Goal: Task Accomplishment & Management: Manage account settings

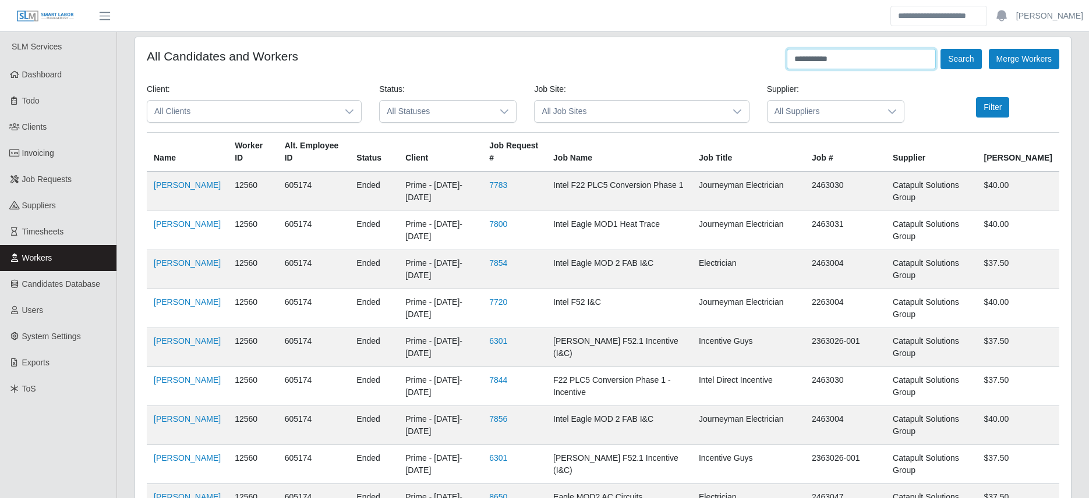
drag, startPoint x: 834, startPoint y: 59, endPoint x: 758, endPoint y: 59, distance: 76.3
click at [758, 59] on div "**********" at bounding box center [603, 59] width 912 height 20
type input "**********"
click at [940, 49] on button "Search" at bounding box center [960, 59] width 41 height 20
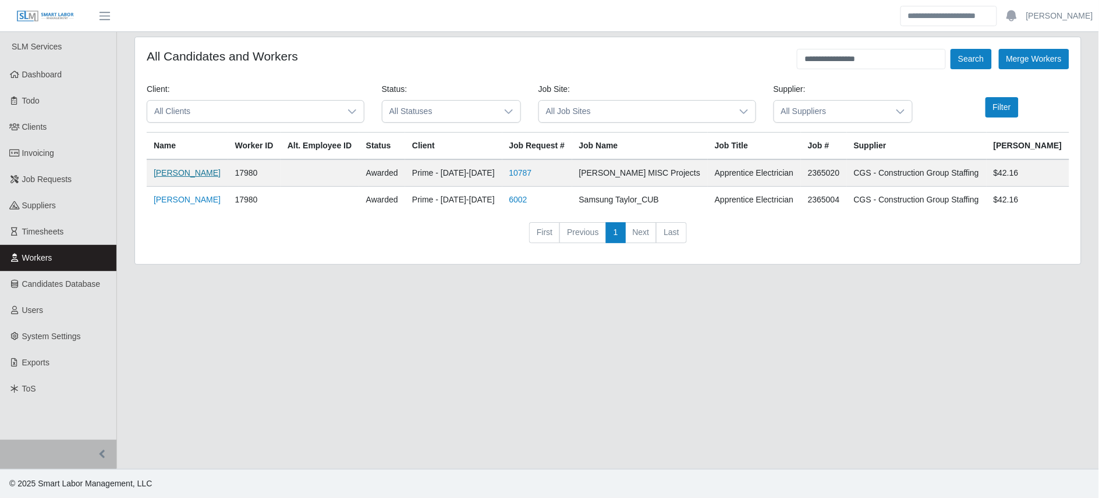
click at [190, 171] on link "Alejandro Cordero Rojas" at bounding box center [187, 172] width 67 height 9
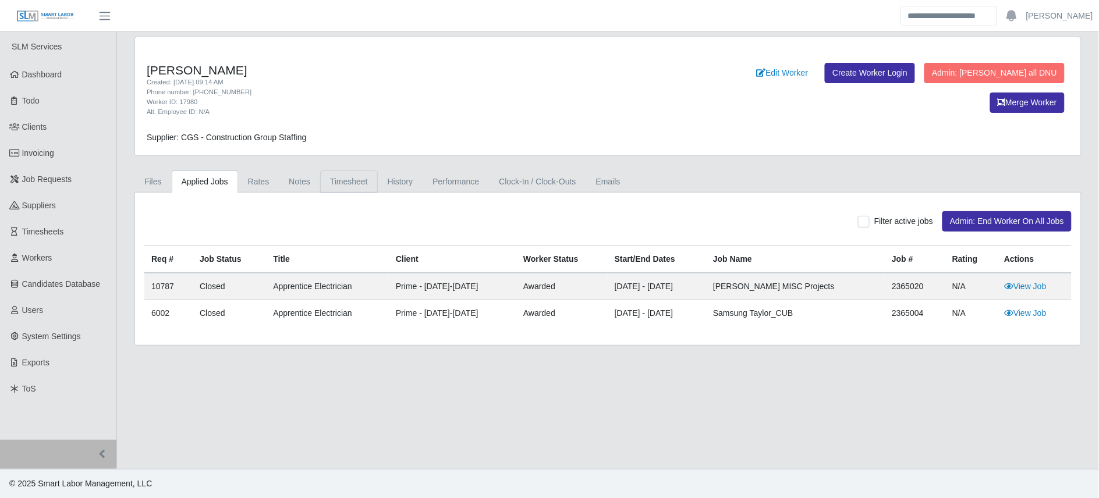
click at [338, 181] on link "Timesheet" at bounding box center [349, 182] width 58 height 23
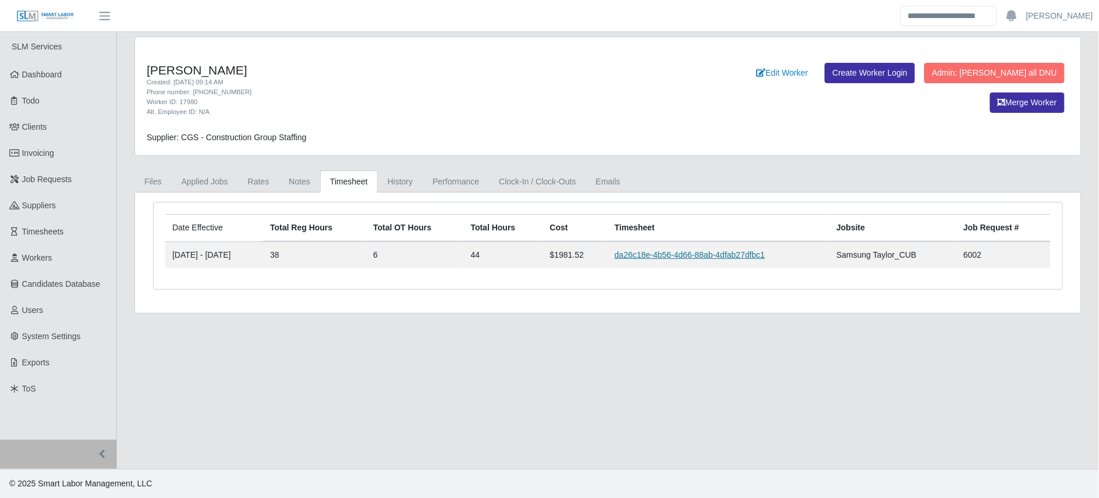
click at [699, 254] on link "da26c18e-4b56-4d66-88ab-4dfab27dfbc1" at bounding box center [690, 254] width 150 height 9
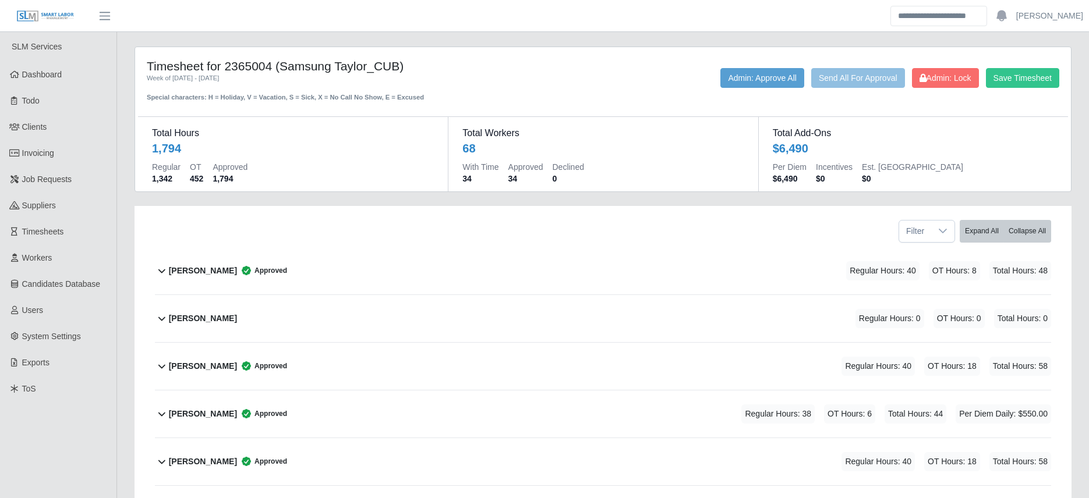
drag, startPoint x: 449, startPoint y: 409, endPoint x: 479, endPoint y: 409, distance: 30.3
click at [450, 409] on div "Alejandro Cordero Rojas Approved Regular Hours: 38 OT Hours: 6 Total Hours: 44 …" at bounding box center [610, 414] width 882 height 47
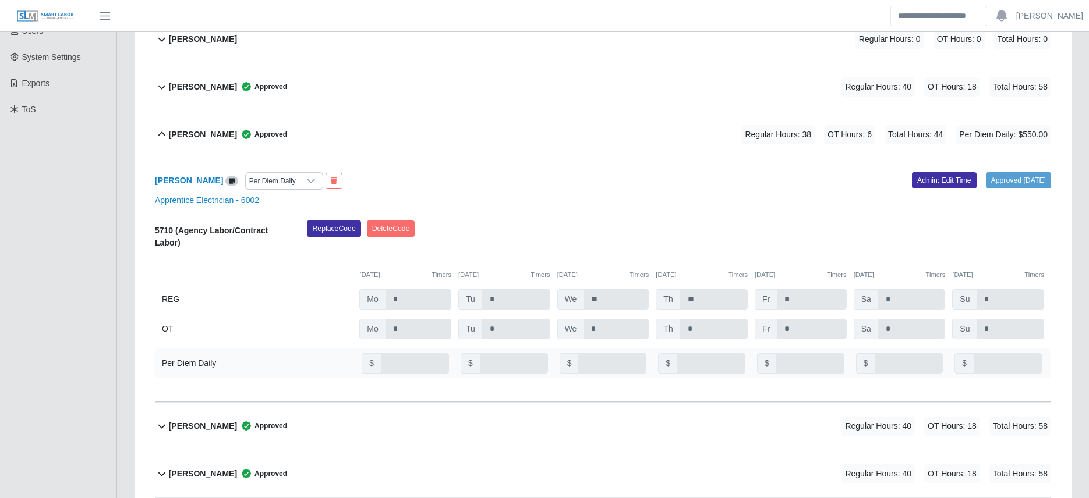
scroll to position [277, 0]
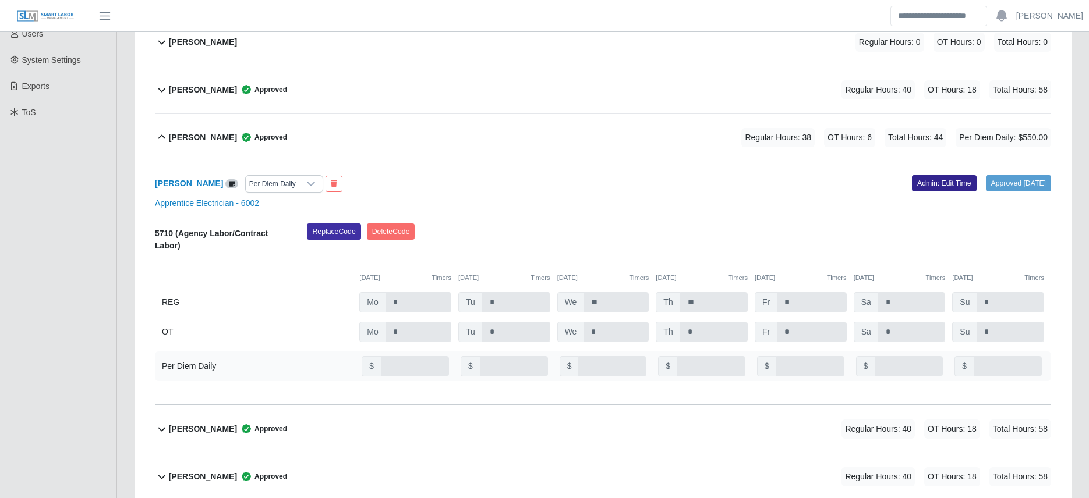
click at [923, 189] on link "Admin: Edit Time" at bounding box center [944, 183] width 65 height 16
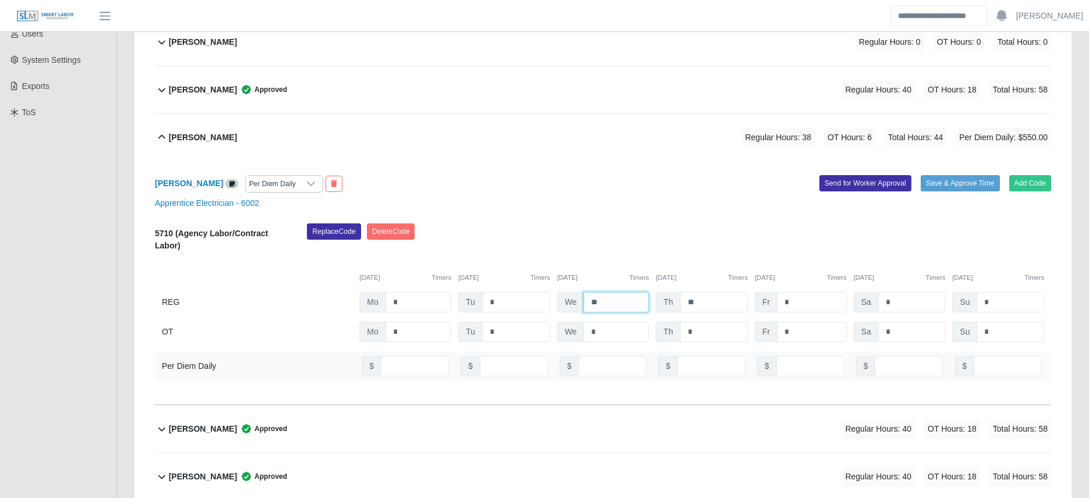
drag, startPoint x: 604, startPoint y: 304, endPoint x: 569, endPoint y: 306, distance: 34.4
click at [571, 304] on div "We **" at bounding box center [603, 302] width 92 height 20
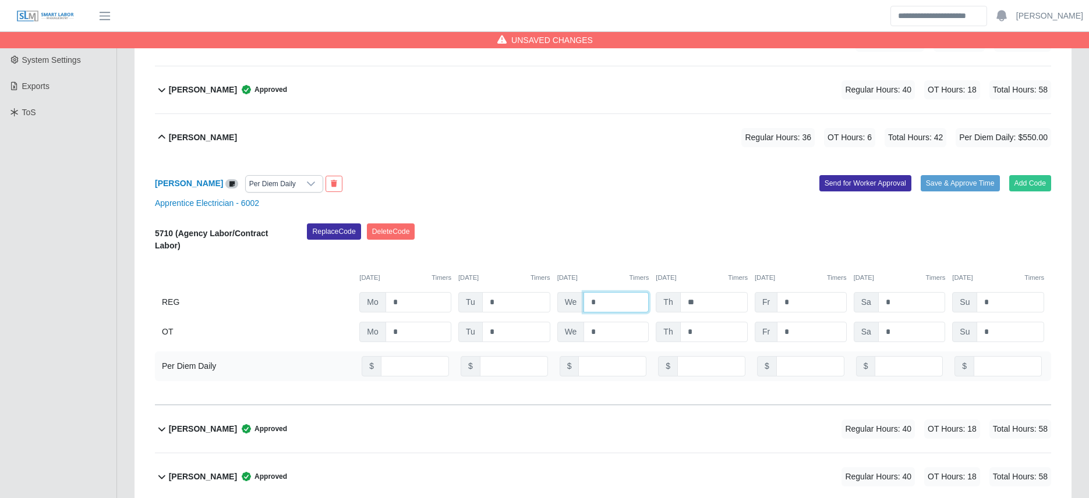
drag, startPoint x: 608, startPoint y: 304, endPoint x: 583, endPoint y: 306, distance: 25.1
click at [583, 306] on input "*" at bounding box center [615, 302] width 65 height 20
type input "**"
click at [621, 213] on div "Alejandro Cordero Rojas Per Diem Daily Add Code Save & Approve Time Send for Wo…" at bounding box center [603, 283] width 896 height 244
drag, startPoint x: 802, startPoint y: 306, endPoint x: 788, endPoint y: 304, distance: 14.7
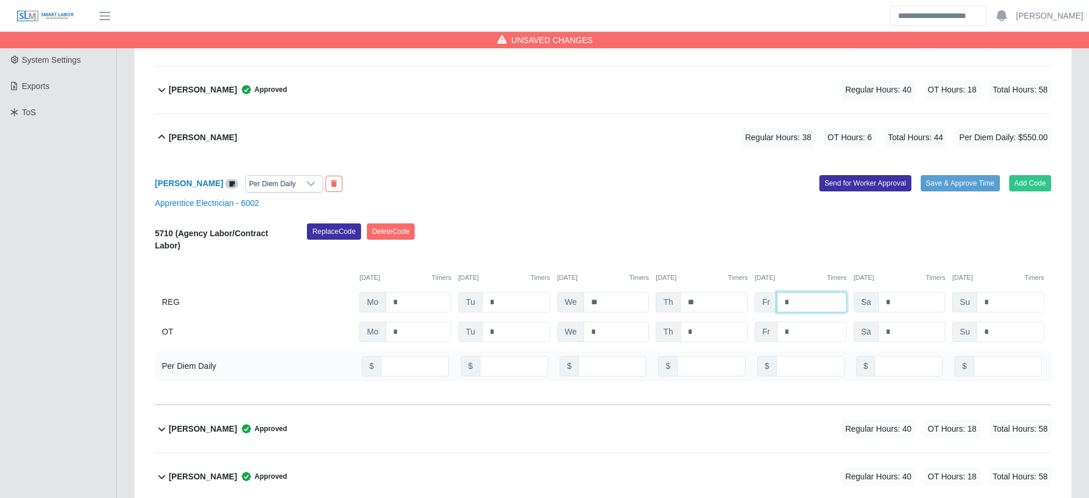
click at [788, 304] on input "*" at bounding box center [811, 302] width 69 height 20
drag, startPoint x: 769, startPoint y: 301, endPoint x: 741, endPoint y: 300, distance: 27.4
click at [741, 300] on div "REG Mo * Tu * We ** Th ** Fr * Sa * Su *" at bounding box center [603, 302] width 896 height 20
type input "*"
drag, startPoint x: 743, startPoint y: 332, endPoint x: 735, endPoint y: 332, distance: 8.2
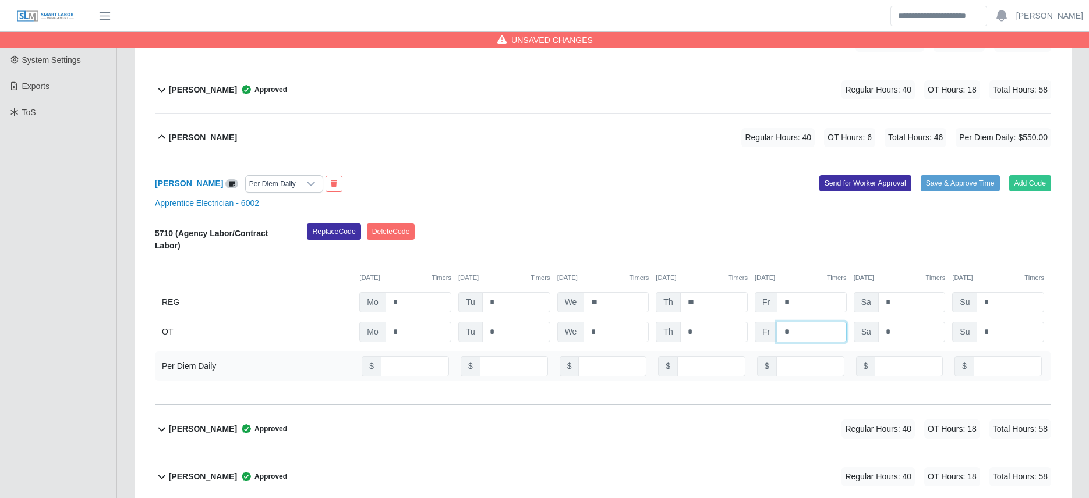
click at [735, 332] on div "OT Mo * Tu * We * Th * Fr * Sa * Su *" at bounding box center [603, 332] width 896 height 20
type input "*"
click at [696, 201] on div "Apprentice Electrician - 6002" at bounding box center [602, 203] width 913 height 12
click at [943, 183] on button "Save & Approve Time" at bounding box center [959, 183] width 79 height 16
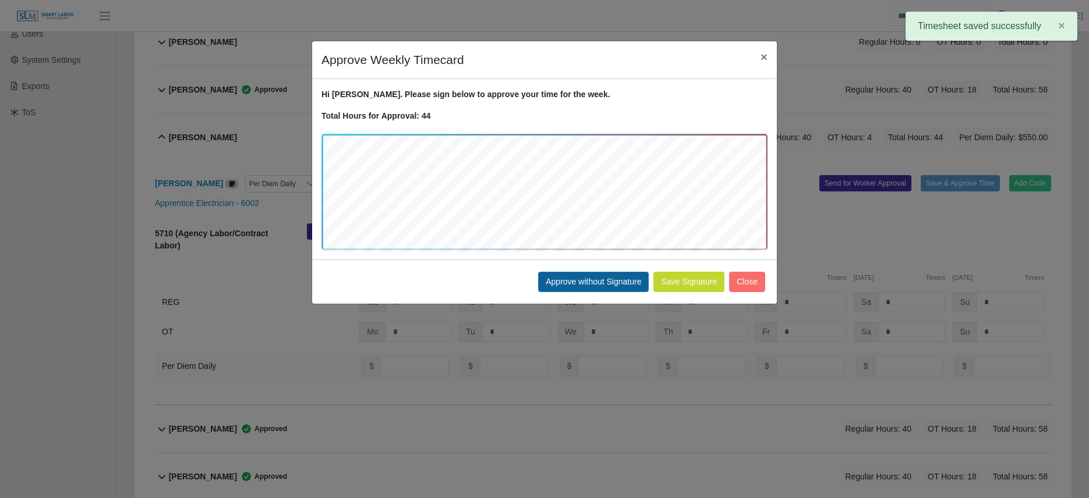
click at [591, 272] on div "Save Signature Approve without Signature Close" at bounding box center [544, 282] width 465 height 44
click at [592, 281] on button "Approve without Signature" at bounding box center [593, 282] width 111 height 20
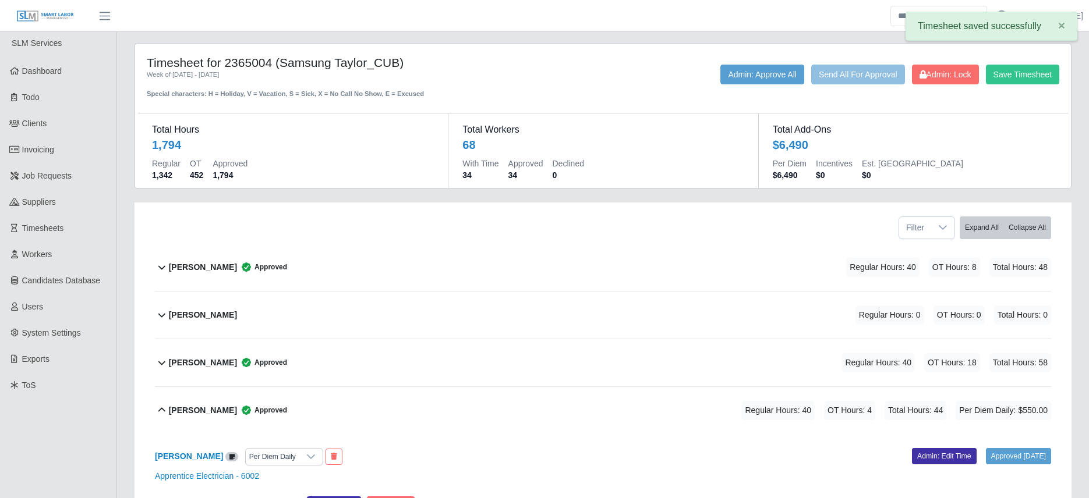
scroll to position [0, 0]
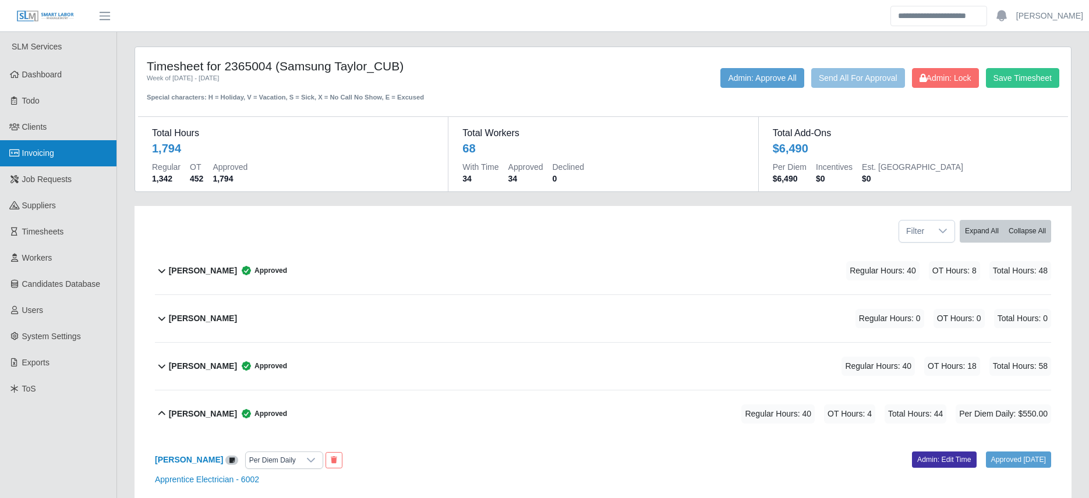
click at [38, 155] on span "Invoicing" at bounding box center [38, 152] width 32 height 9
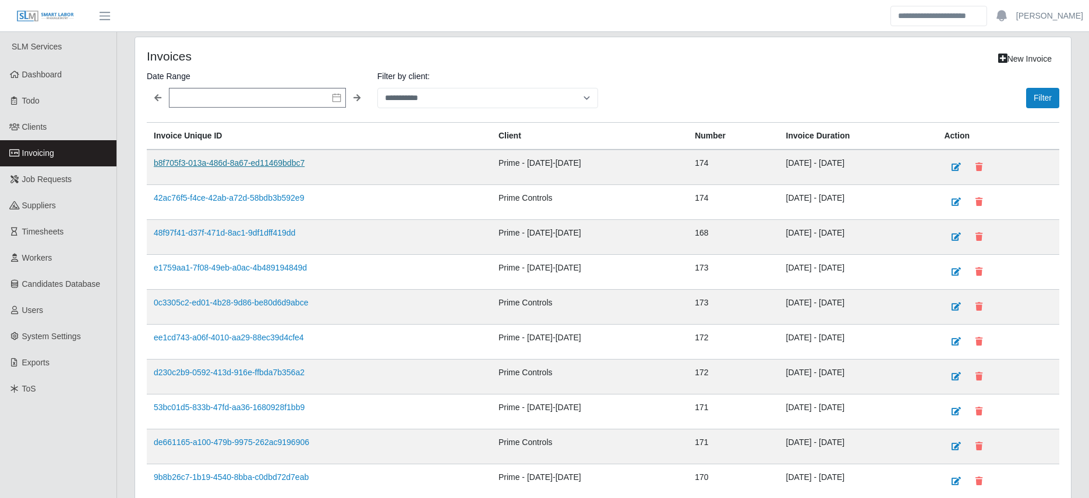
click at [267, 162] on link "b8f705f3-013a-486d-8a67-ed11469bdbc7" at bounding box center [229, 162] width 151 height 9
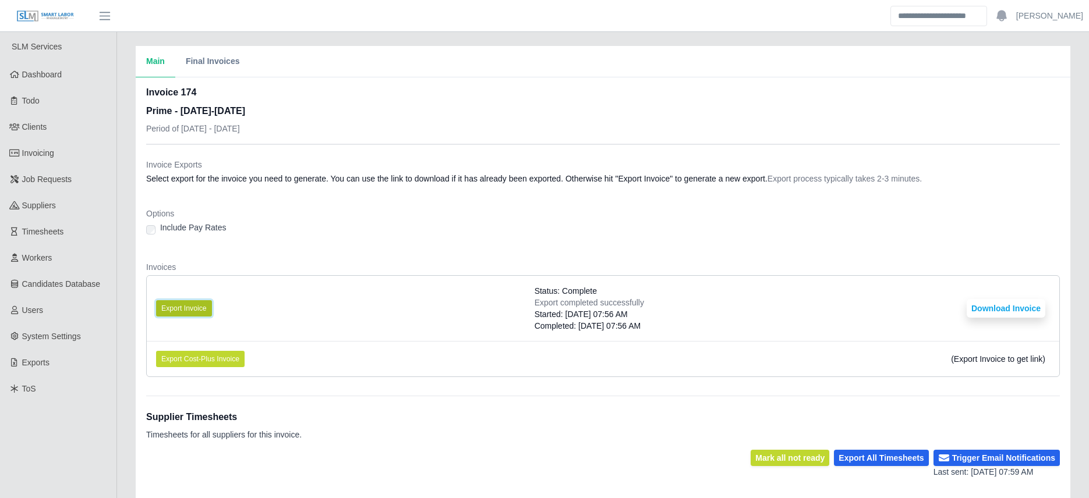
click at [199, 307] on button "Export Invoice" at bounding box center [184, 308] width 56 height 16
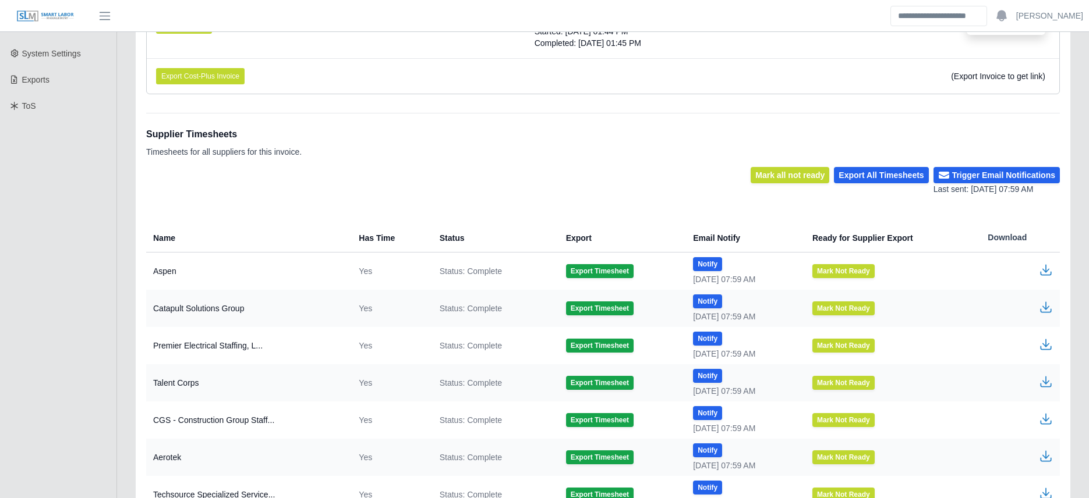
scroll to position [415, 0]
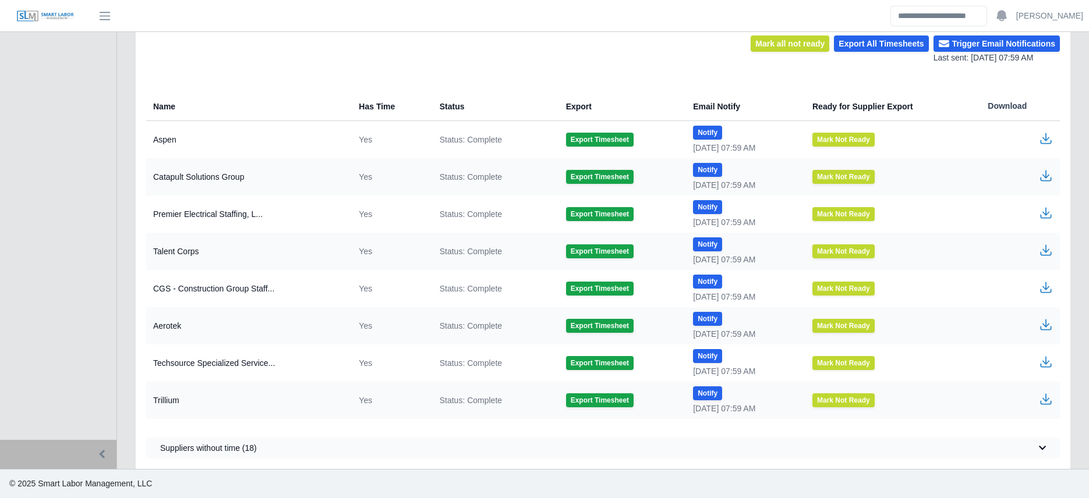
click at [1043, 288] on icon "button" at bounding box center [1046, 288] width 14 height 14
